Goal: Answer question/provide support

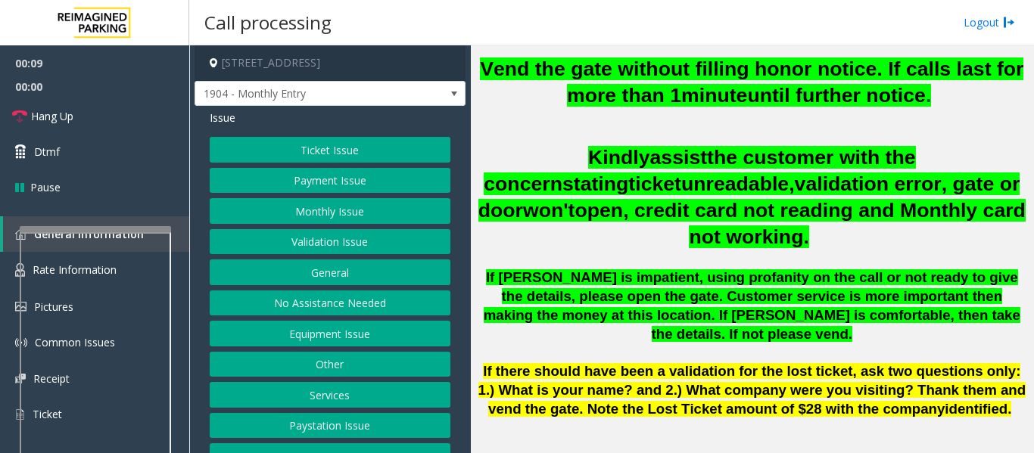
scroll to position [832, 0]
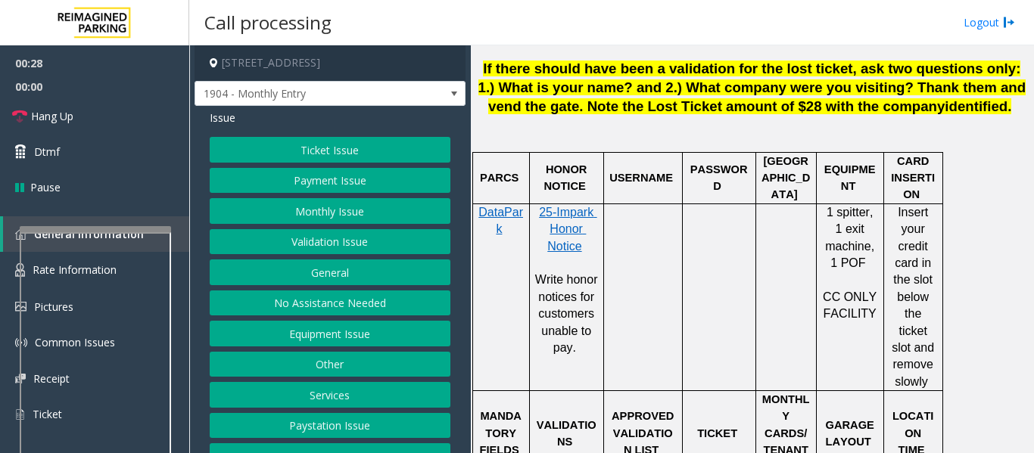
click at [368, 329] on button "Equipment Issue" at bounding box center [330, 334] width 241 height 26
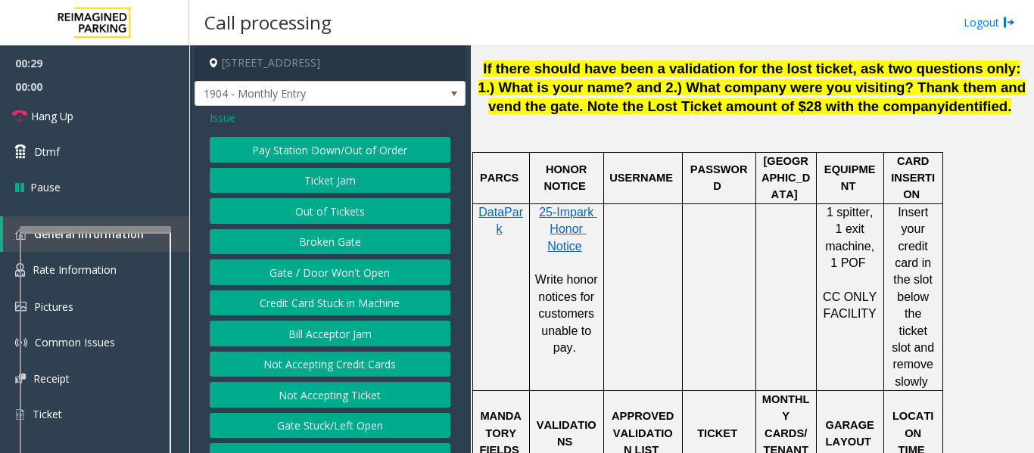
click at [361, 271] on button "Gate / Door Won't Open" at bounding box center [330, 273] width 241 height 26
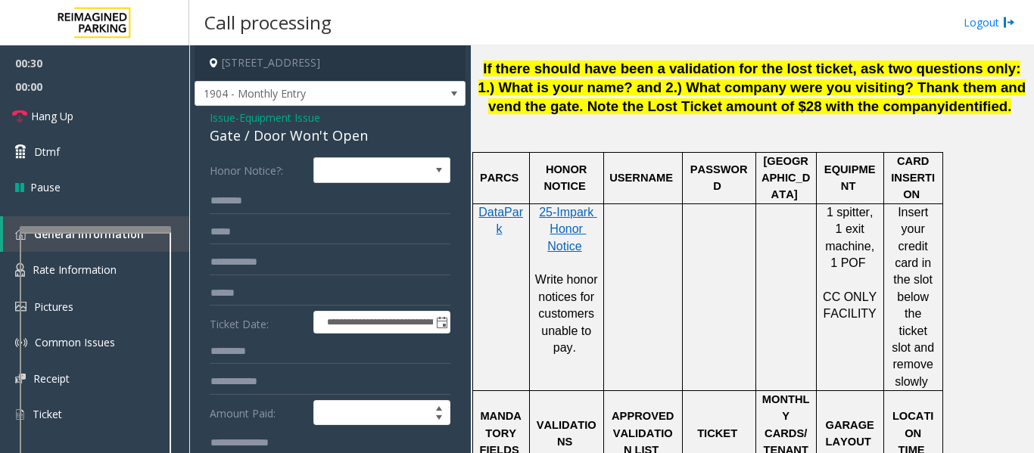
click at [280, 141] on div "Gate / Door Won't Open" at bounding box center [330, 136] width 241 height 20
copy div "Gate / Door Won't Open"
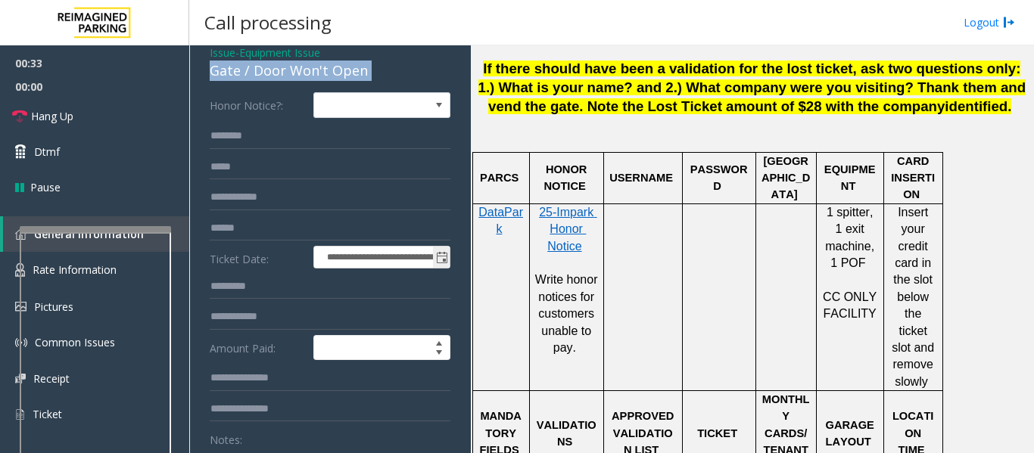
scroll to position [151, 0]
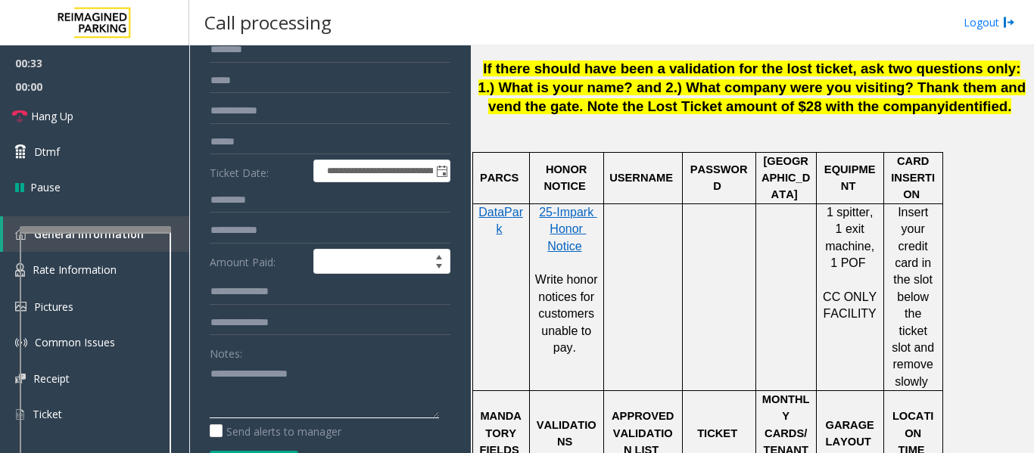
click at [322, 379] on textarea at bounding box center [324, 390] width 229 height 57
paste textarea "**********"
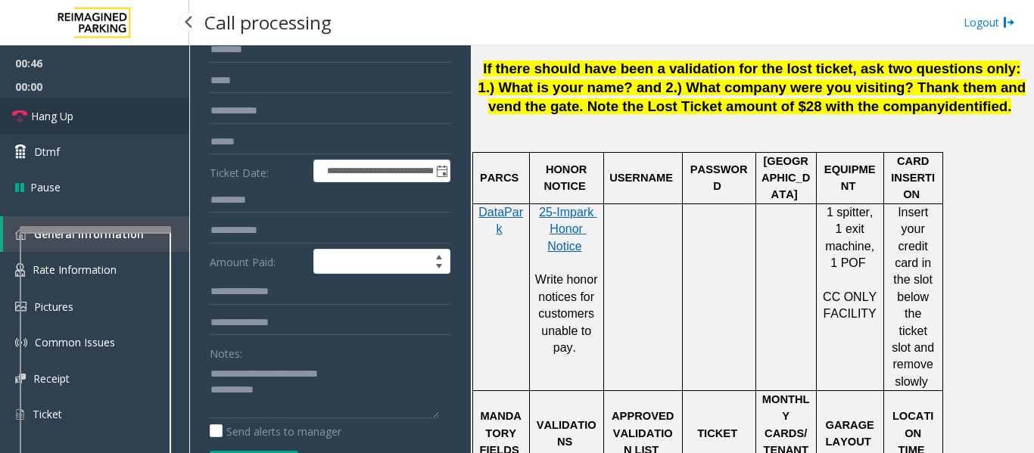
click at [28, 110] on link "Hang Up" at bounding box center [94, 116] width 189 height 36
click at [291, 404] on textarea at bounding box center [324, 390] width 229 height 57
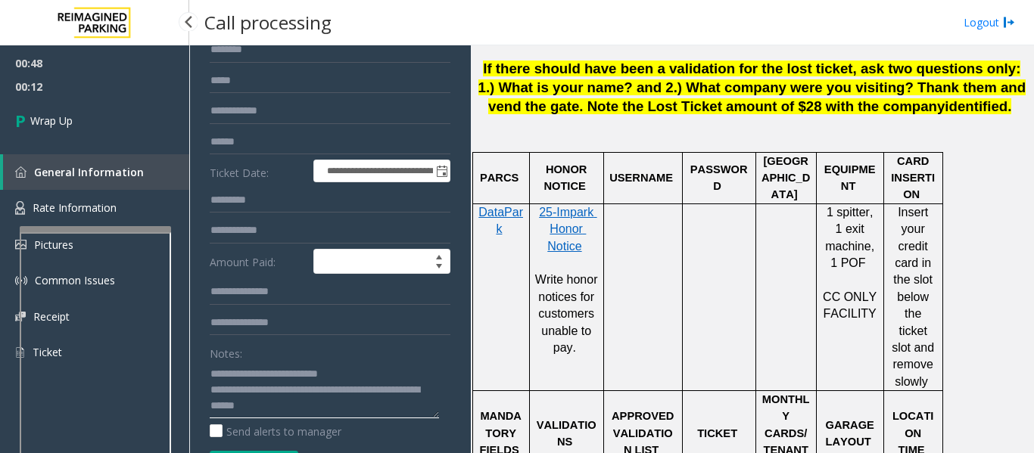
type textarea "**********"
drag, startPoint x: 119, startPoint y: 86, endPoint x: 117, endPoint y: 94, distance: 7.7
click at [119, 86] on span "00:12" at bounding box center [94, 86] width 189 height 23
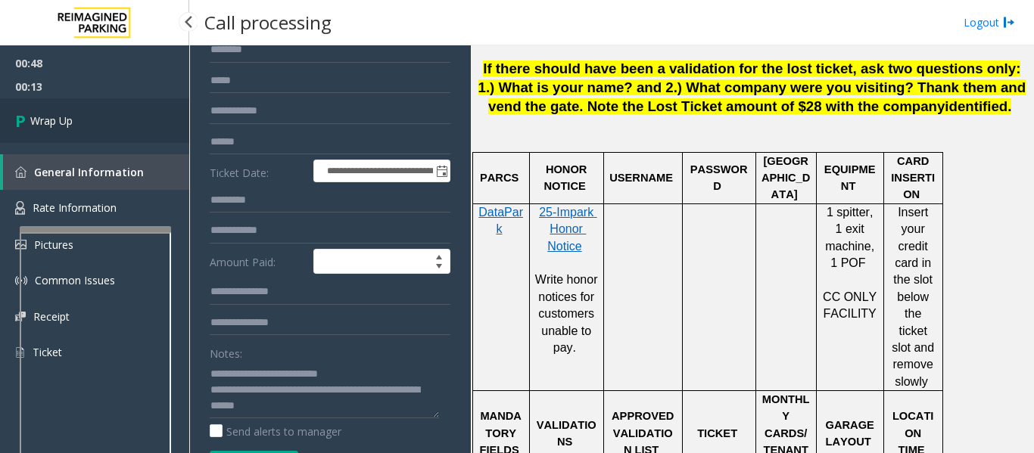
click at [112, 113] on link "Wrap Up" at bounding box center [94, 120] width 189 height 45
